Goal: Find specific page/section: Find specific page/section

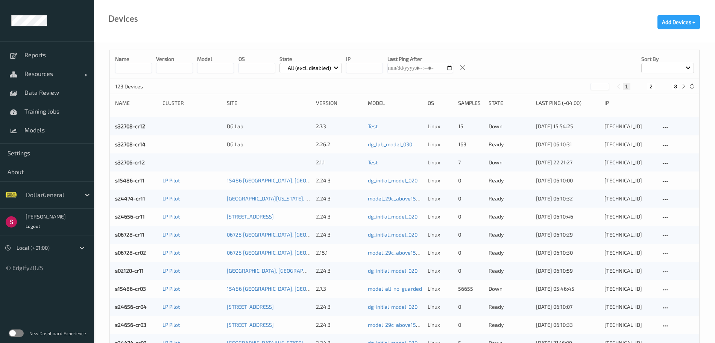
click at [76, 196] on div at bounding box center [51, 194] width 51 height 9
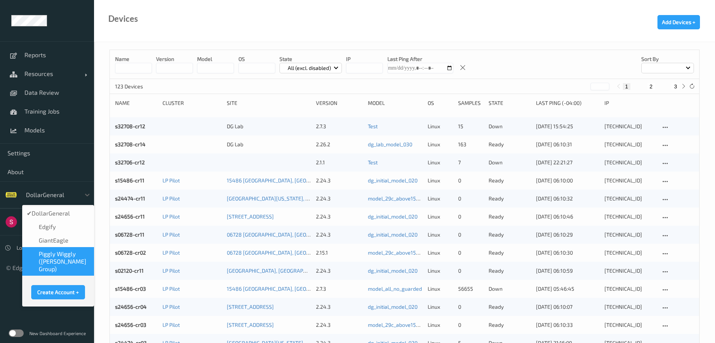
click at [50, 265] on span "Piggly Wiggly ([PERSON_NAME] Group)" at bounding box center [64, 261] width 51 height 23
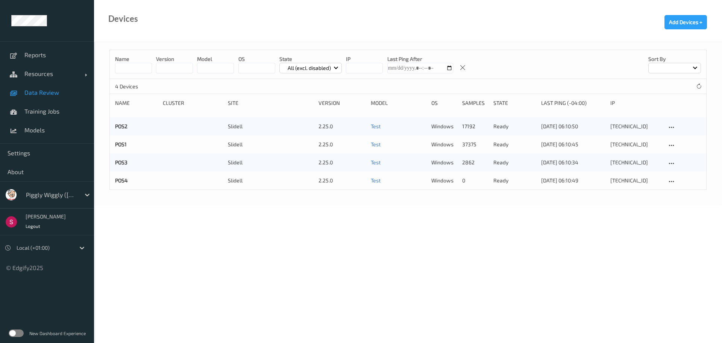
click at [50, 93] on span "Data Review" at bounding box center [55, 93] width 62 height 8
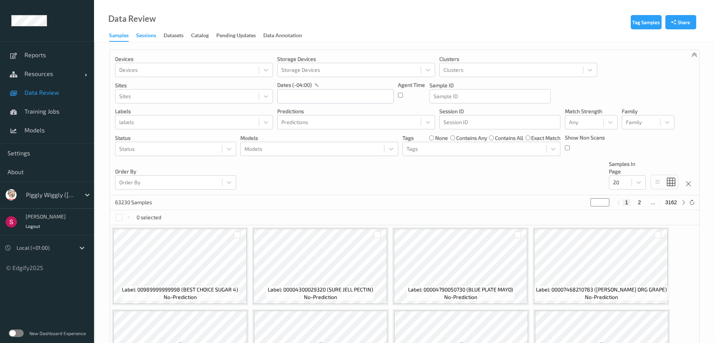
click at [146, 36] on div "Sessions" at bounding box center [146, 36] width 20 height 9
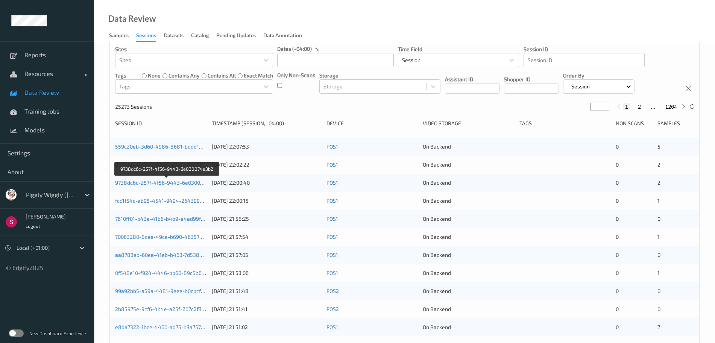
scroll to position [35, 0]
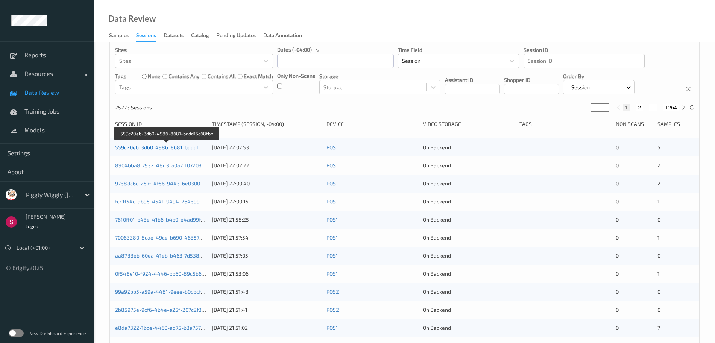
click at [163, 148] on link "559c20eb-3d60-4986-8681-bddd15c68fba" at bounding box center [167, 147] width 104 height 6
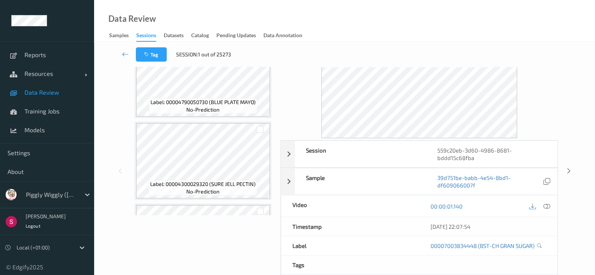
scroll to position [36, 0]
